Goal: Communication & Community: Connect with others

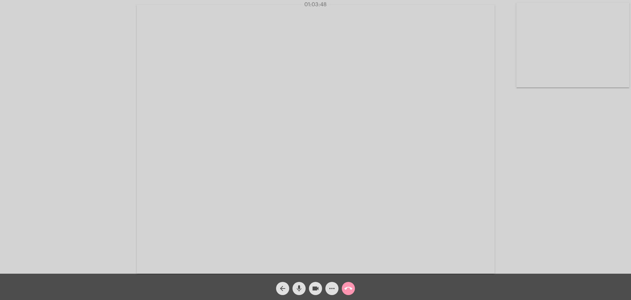
click at [332, 290] on mat-icon "more_horiz" at bounding box center [332, 288] width 8 height 8
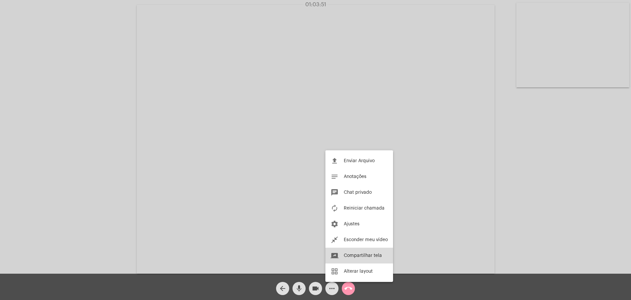
click at [362, 258] on span "Compartilhar tela" at bounding box center [363, 255] width 38 height 5
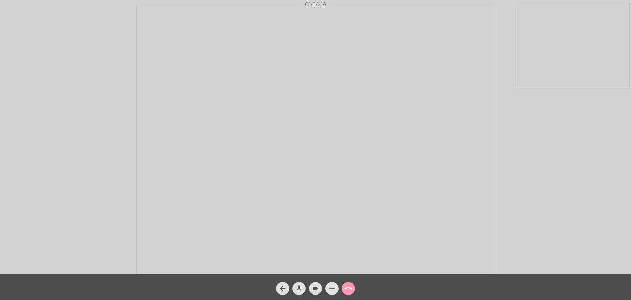
click at [333, 289] on mat-icon "more_horiz" at bounding box center [332, 288] width 8 height 8
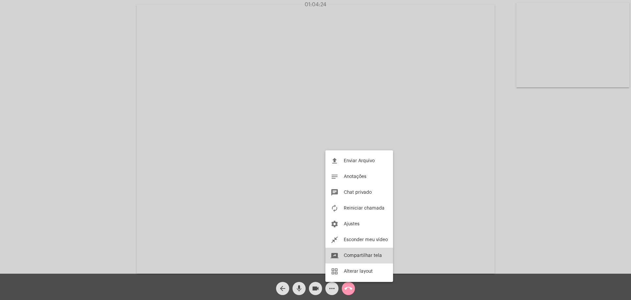
click at [364, 256] on span "Compartilhar tela" at bounding box center [363, 255] width 38 height 5
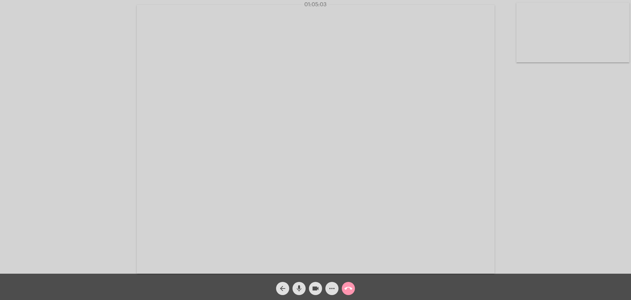
click at [559, 17] on video at bounding box center [573, 33] width 113 height 60
click at [327, 156] on video at bounding box center [392, 138] width 397 height 211
click at [197, 180] on video at bounding box center [160, 138] width 306 height 229
click at [347, 288] on mat-icon "call_end" at bounding box center [349, 288] width 8 height 8
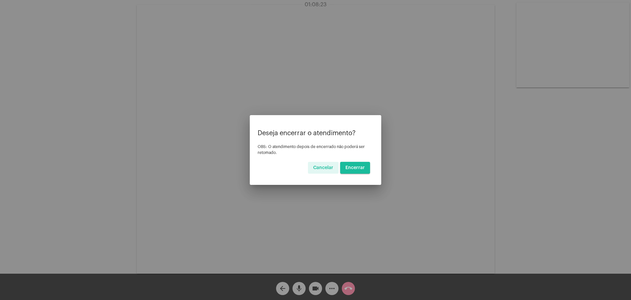
click at [354, 169] on span "Encerrar" at bounding box center [355, 167] width 19 height 5
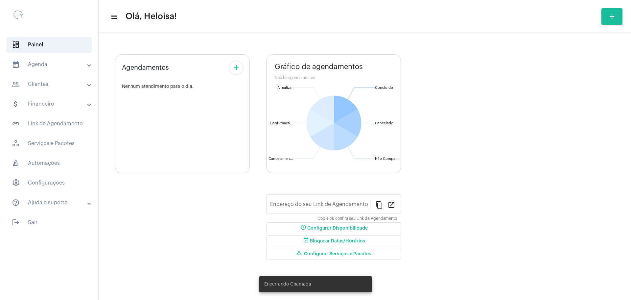
type input "[URL][DOMAIN_NAME][PERSON_NAME]"
